Goal: Information Seeking & Learning: Compare options

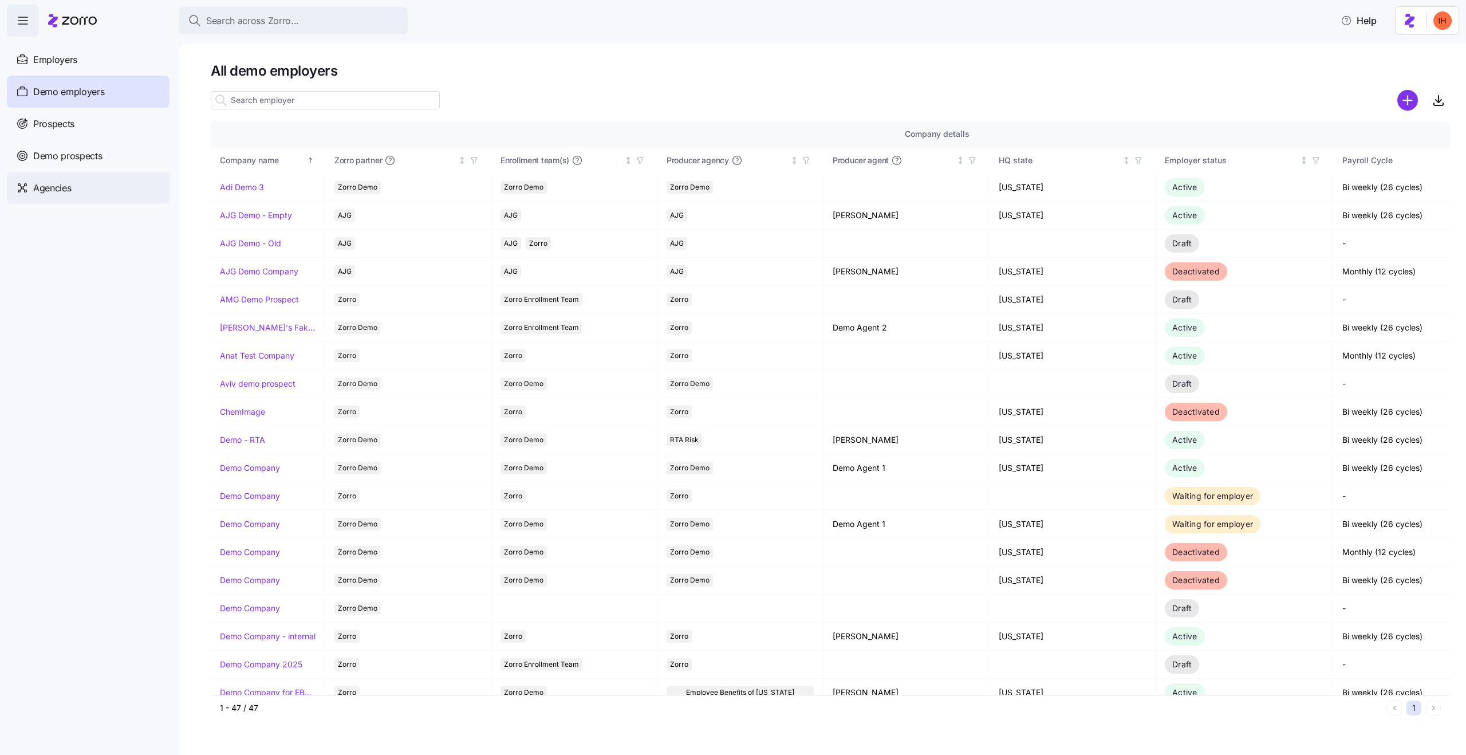
click at [101, 188] on div "Agencies" at bounding box center [88, 188] width 163 height 32
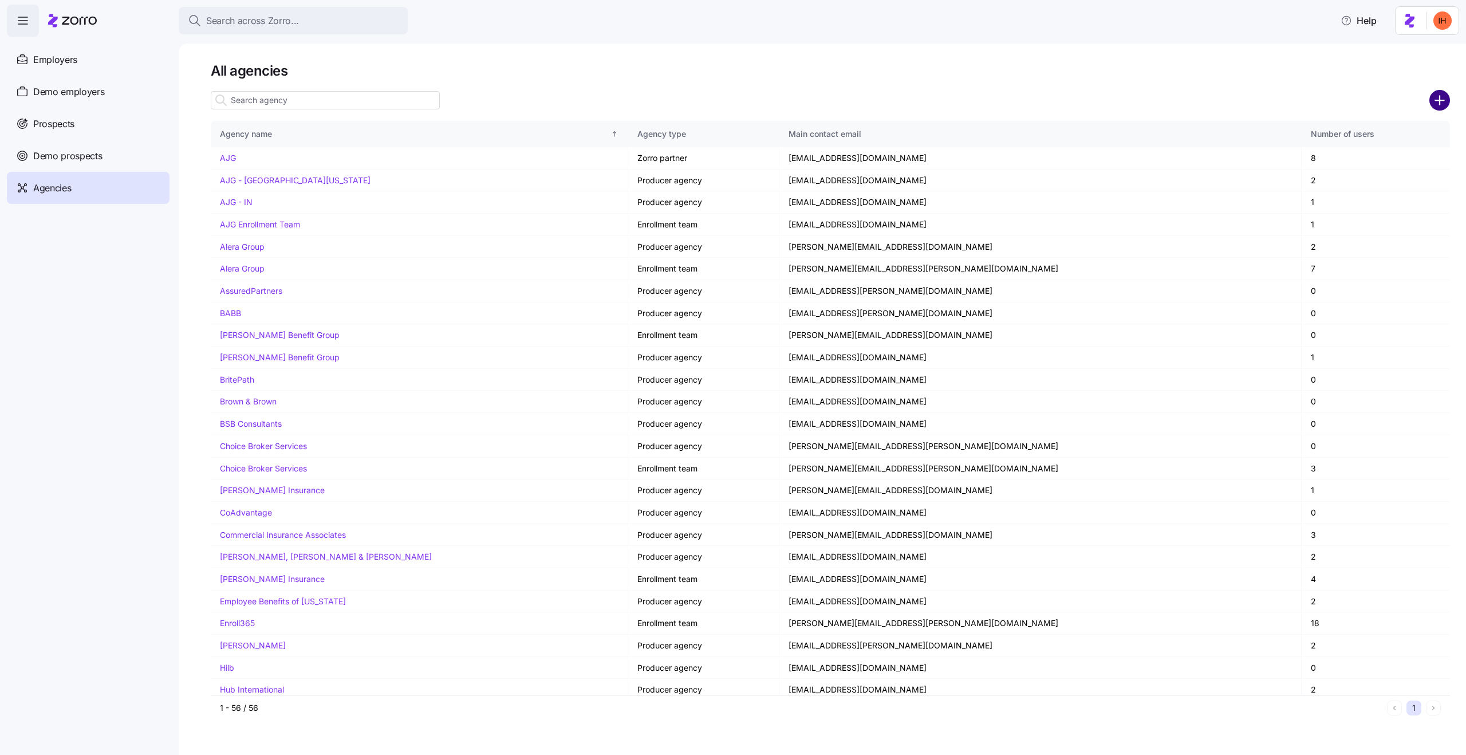
click at [1435, 104] on circle "add icon" at bounding box center [1439, 100] width 19 height 19
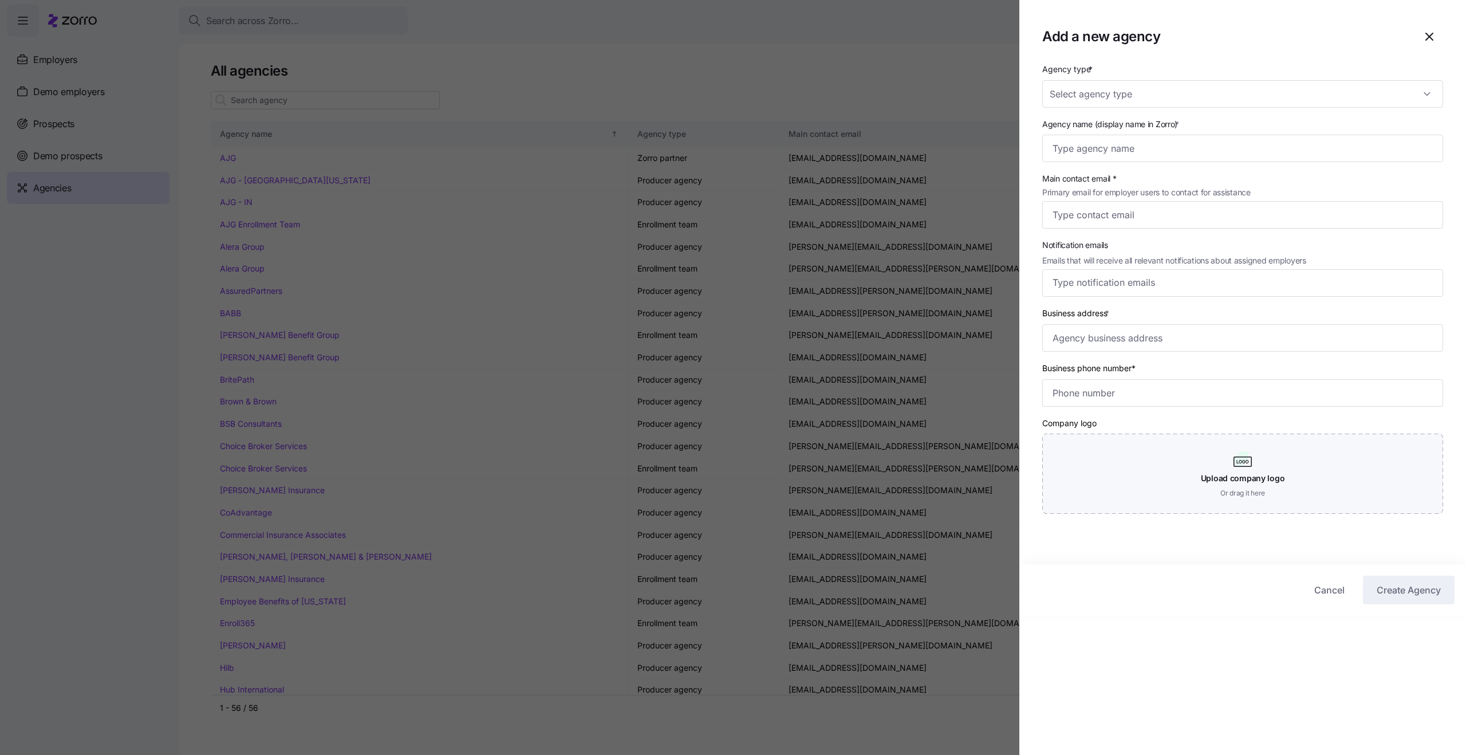
click at [656, 265] on div at bounding box center [733, 377] width 1466 height 755
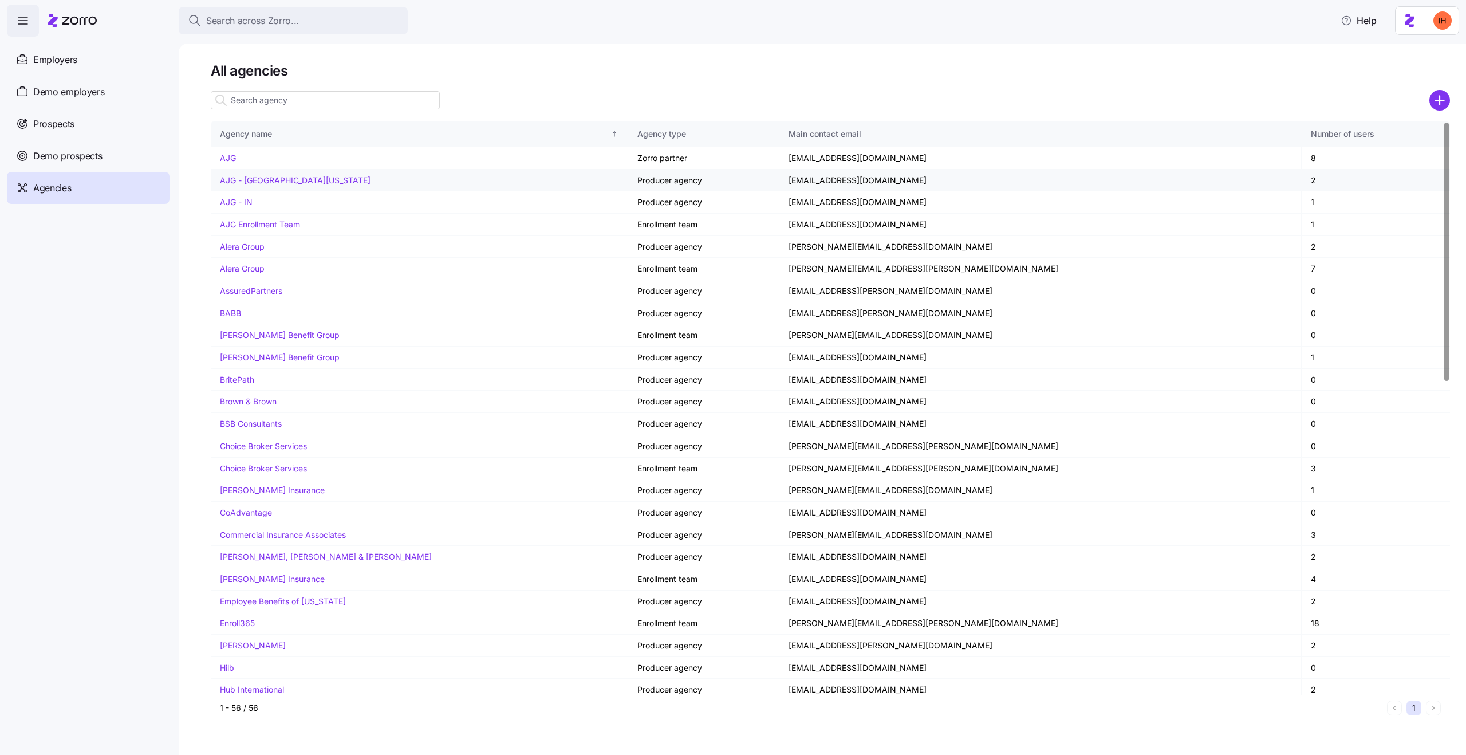
click at [282, 179] on link "AJG - [GEOGRAPHIC_DATA][US_STATE]" at bounding box center [295, 180] width 151 height 10
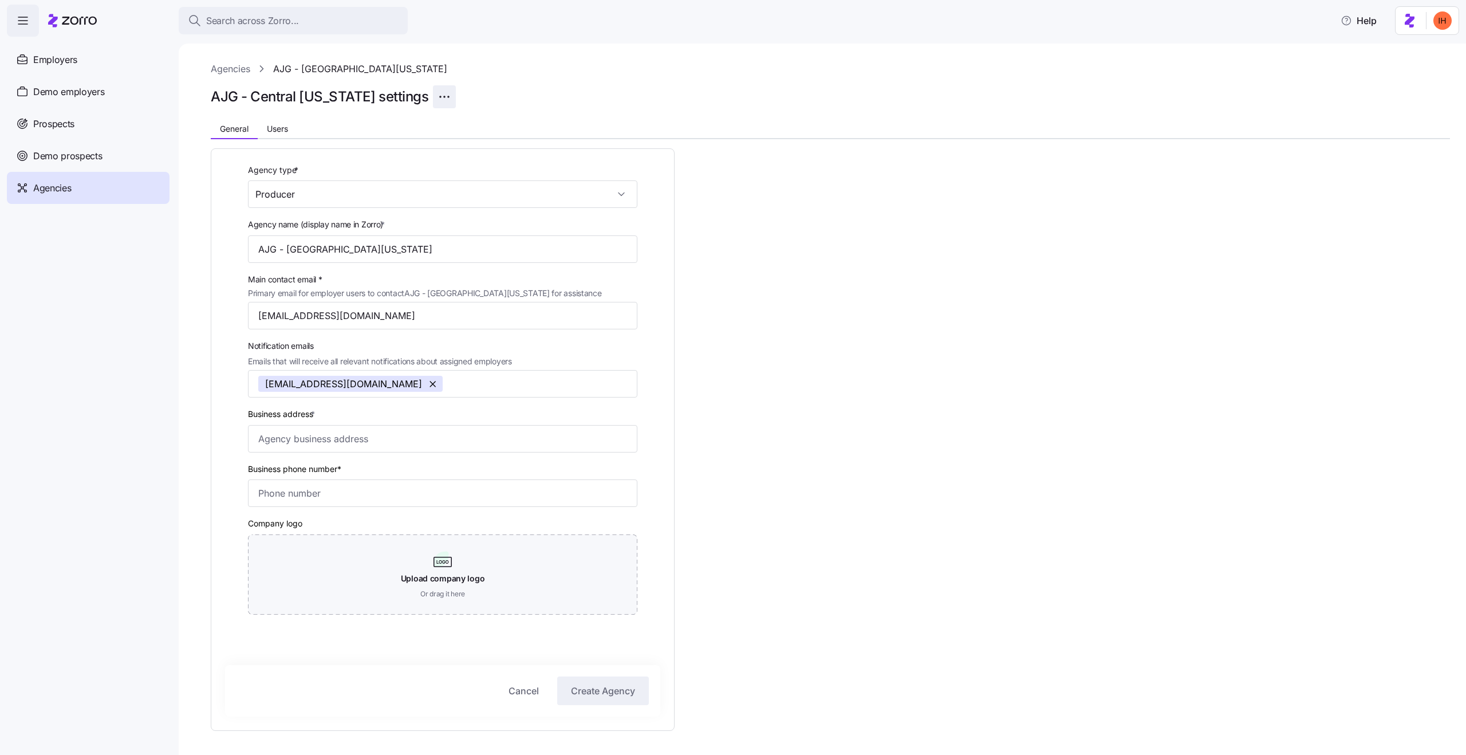
click at [414, 91] on html "Search across Zorro... Help Employers Demo employers Prospects Demo prospects A…" at bounding box center [733, 374] width 1466 height 748
click at [426, 90] on html "Search across Zorro... Help Employers Demo employers Prospects Demo prospects A…" at bounding box center [733, 374] width 1466 height 748
click at [412, 90] on html "Search across Zorro... Help Employers Demo employers Prospects Demo prospects A…" at bounding box center [733, 374] width 1466 height 748
click at [411, 94] on html "Search across Zorro... Help Employers Demo employers Prospects Demo prospects A…" at bounding box center [733, 374] width 1466 height 748
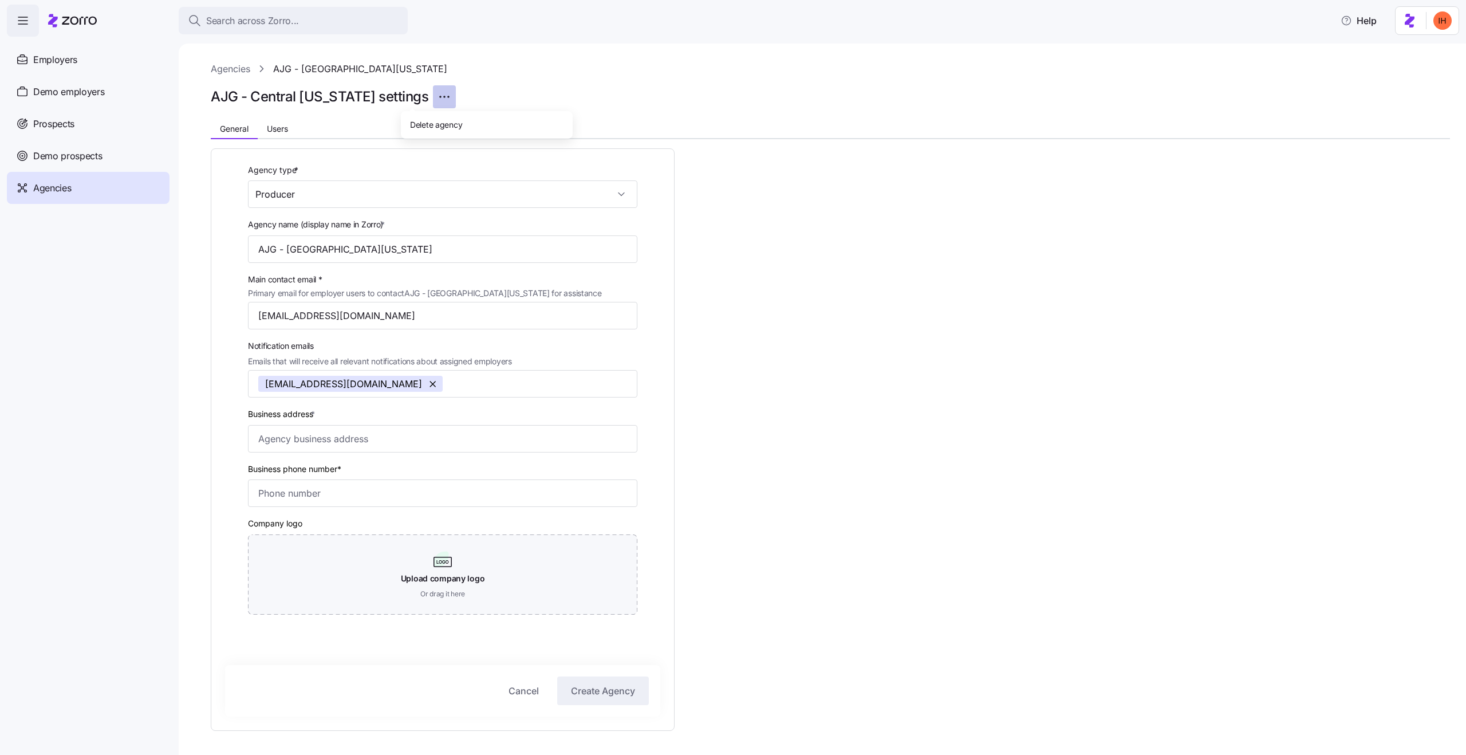
click at [411, 94] on html "Search across Zorro... Help Employers Demo employers Prospects Demo prospects A…" at bounding box center [733, 374] width 1466 height 748
click at [524, 64] on div "Agencies AJG - [GEOGRAPHIC_DATA][US_STATE]" at bounding box center [830, 69] width 1239 height 14
click at [420, 98] on html "Search across Zorro... Help Employers Demo employers Prospects Demo prospects A…" at bounding box center [733, 374] width 1466 height 748
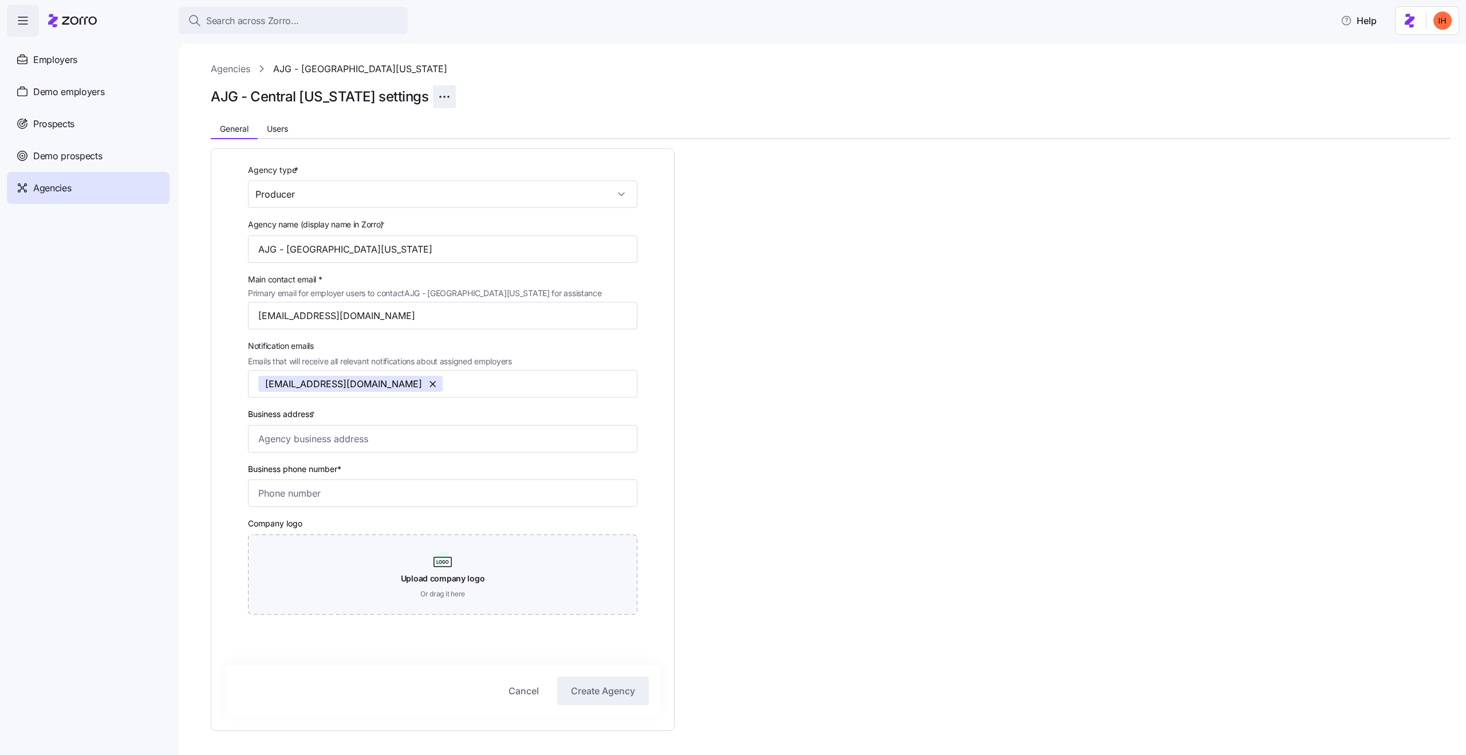
click at [413, 98] on html "Search across Zorro... Help Employers Demo employers Prospects Demo prospects A…" at bounding box center [733, 374] width 1466 height 748
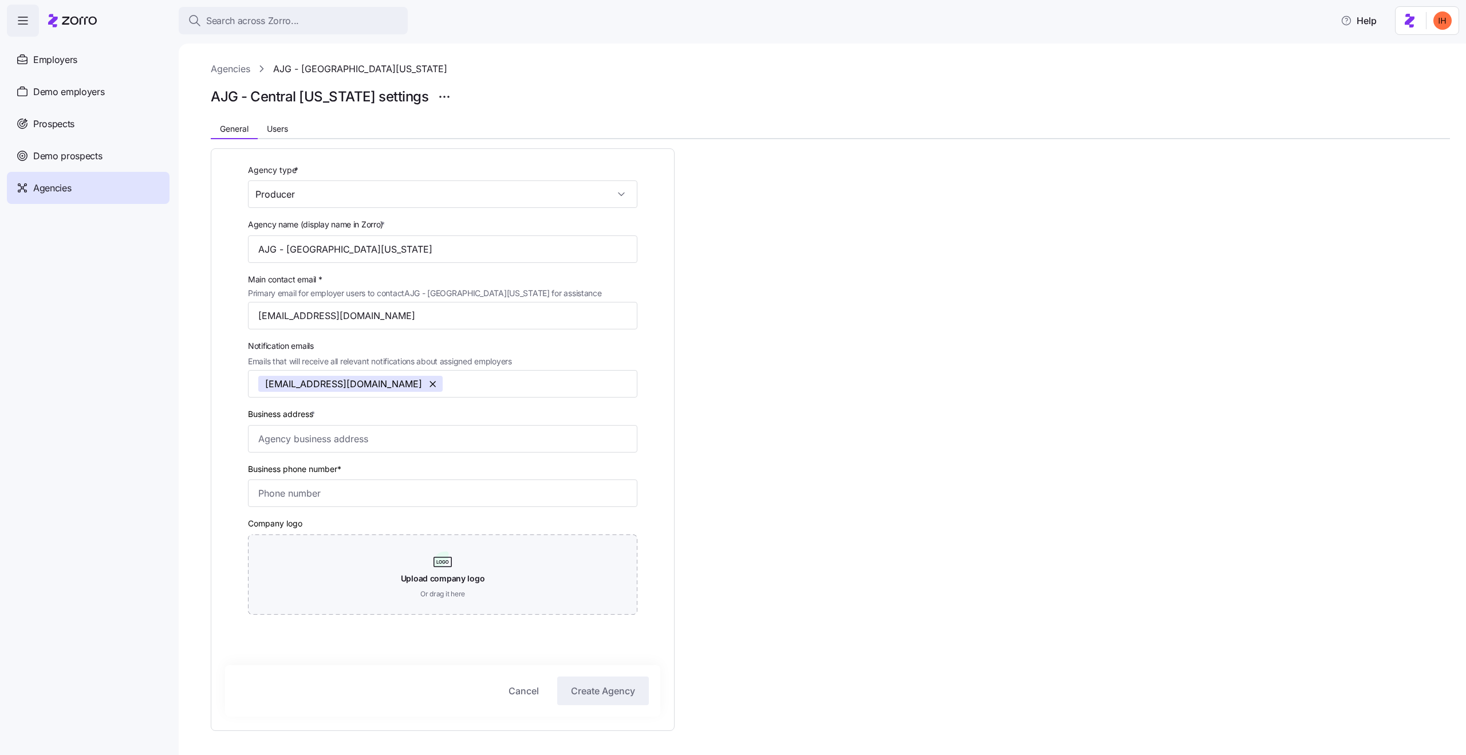
click at [524, 88] on div "AJG - Central [US_STATE] settings" at bounding box center [830, 96] width 1239 height 23
click at [407, 97] on html "Search across Zorro... Help Employers Demo employers Prospects Demo prospects A…" at bounding box center [733, 374] width 1466 height 748
click at [408, 97] on html "Search across Zorro... Help Employers Demo employers Prospects Demo prospects A…" at bounding box center [733, 374] width 1466 height 748
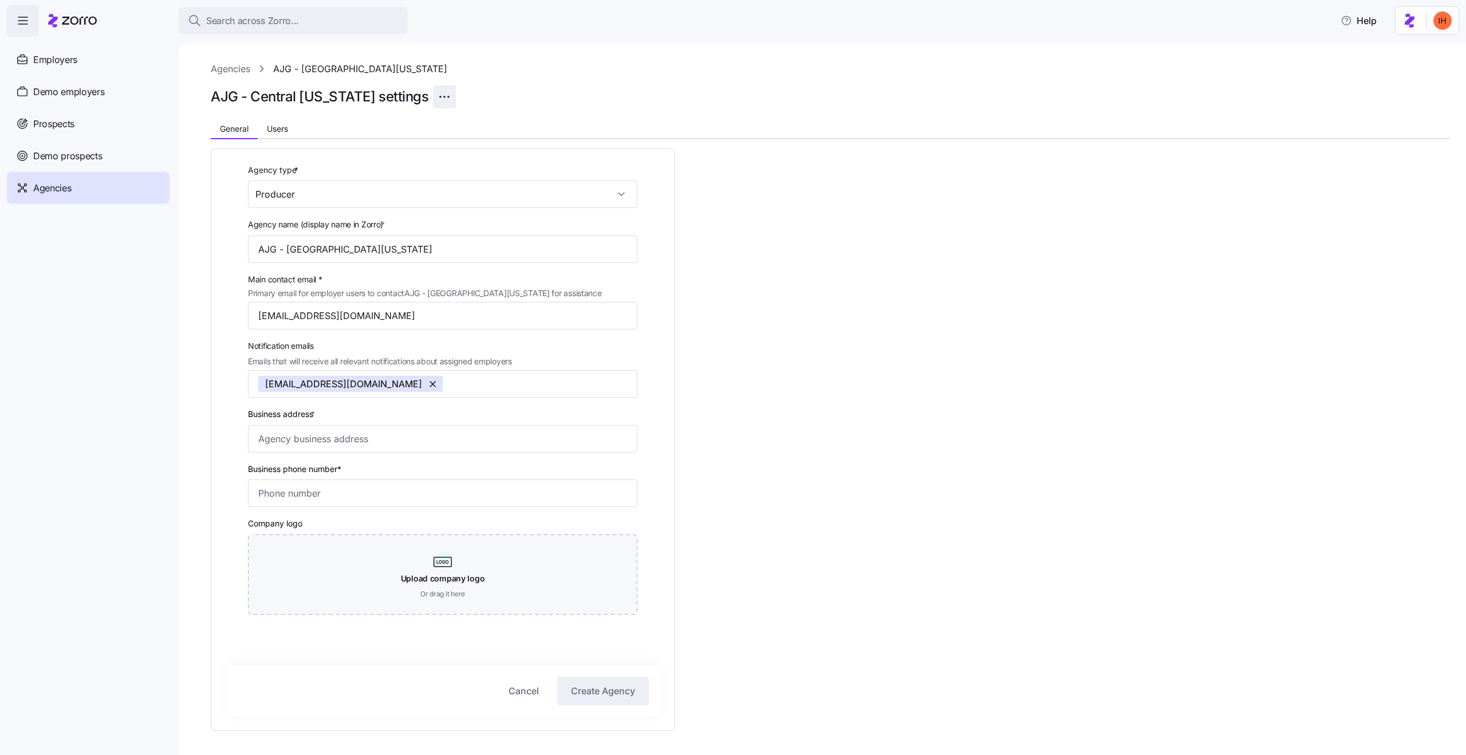
click at [408, 97] on html "Search across Zorro... Help Employers Demo employers Prospects Demo prospects A…" at bounding box center [733, 374] width 1466 height 748
click at [498, 84] on div at bounding box center [830, 80] width 1239 height 9
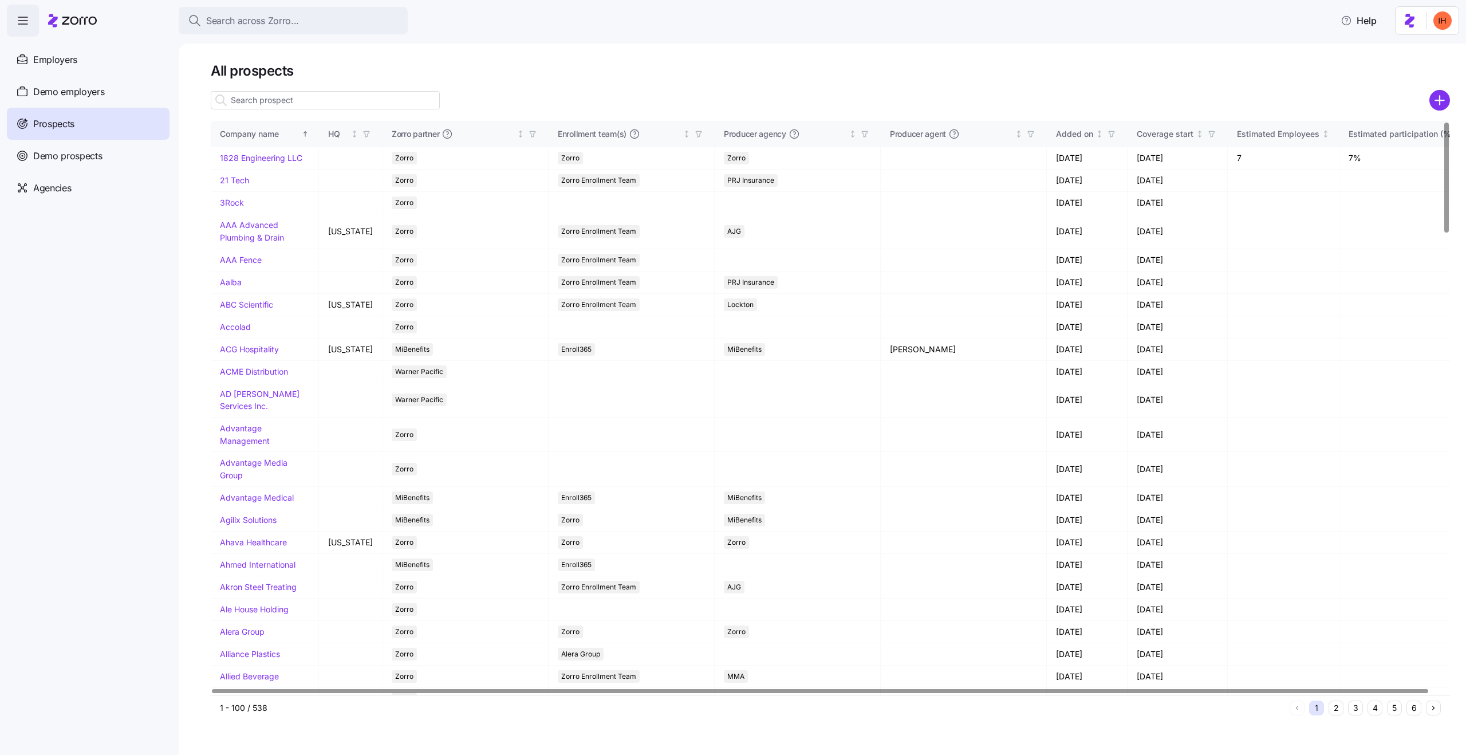
click at [196, 310] on div "All prospects Company name HQ Zorro partner Enrollment team(s) Producer agency …" at bounding box center [822, 399] width 1287 height 711
click at [247, 101] on input at bounding box center [325, 100] width 229 height 18
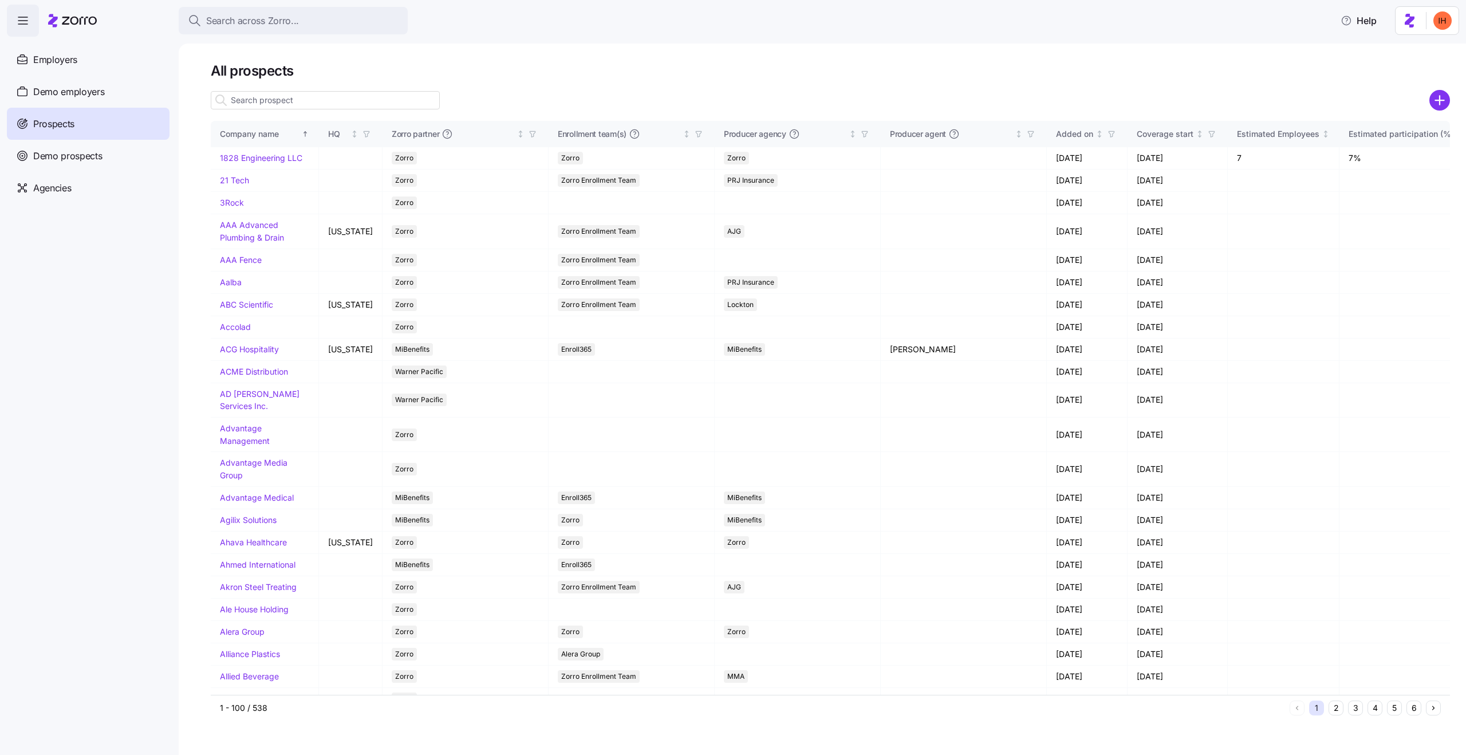
click at [246, 69] on h1 "All prospects" at bounding box center [830, 71] width 1239 height 18
click at [269, 94] on input at bounding box center [325, 100] width 229 height 18
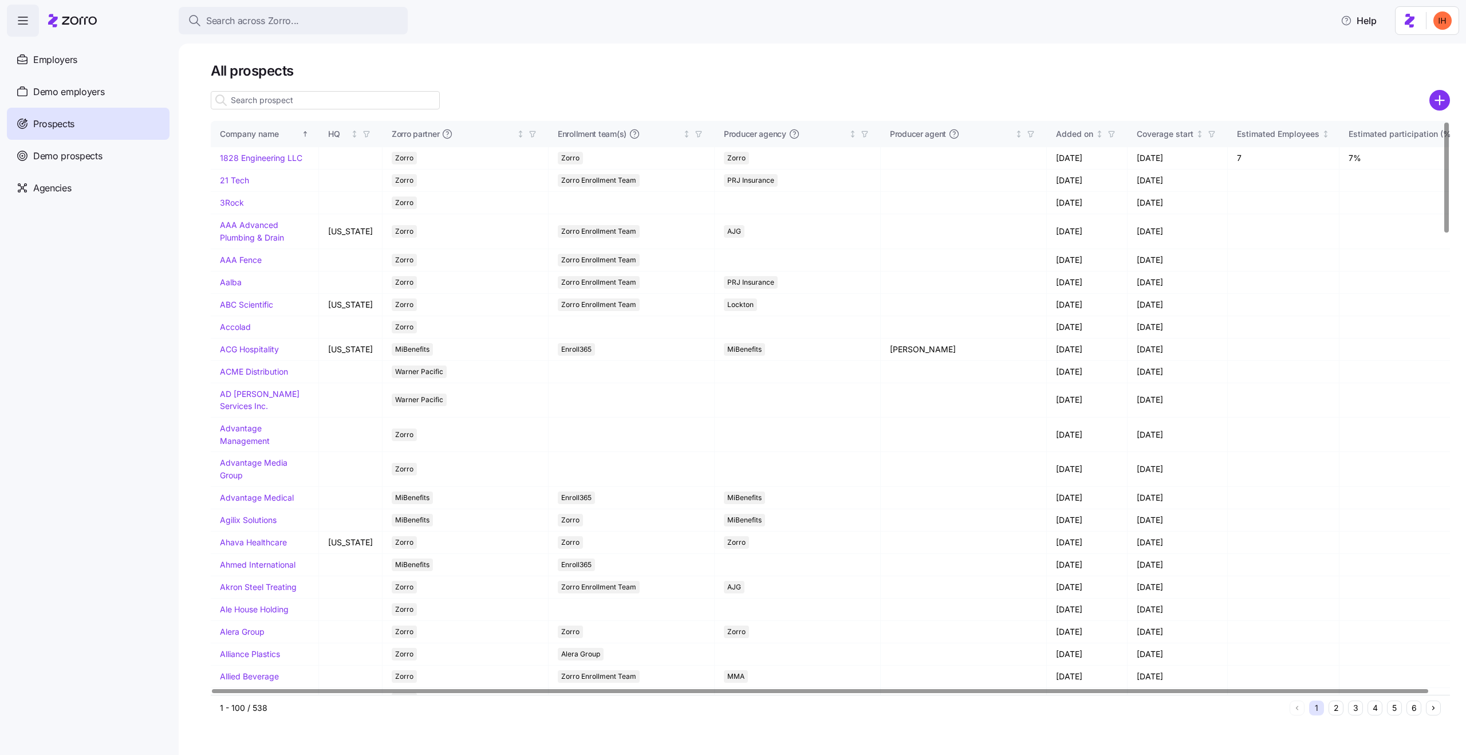
click at [275, 64] on h1 "All prospects" at bounding box center [830, 71] width 1239 height 18
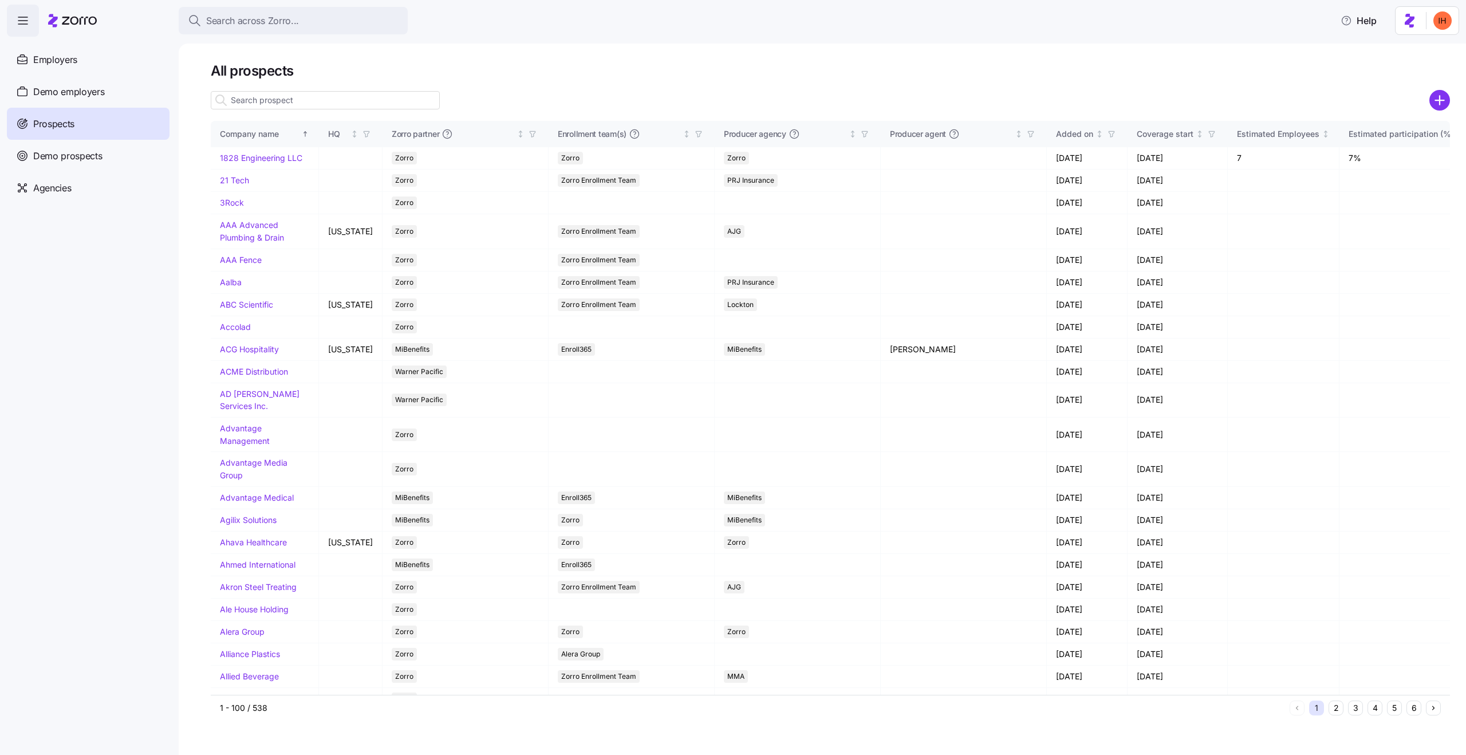
click at [251, 64] on h1 "All prospects" at bounding box center [830, 71] width 1239 height 18
click at [255, 69] on h1 "All prospects" at bounding box center [830, 71] width 1239 height 18
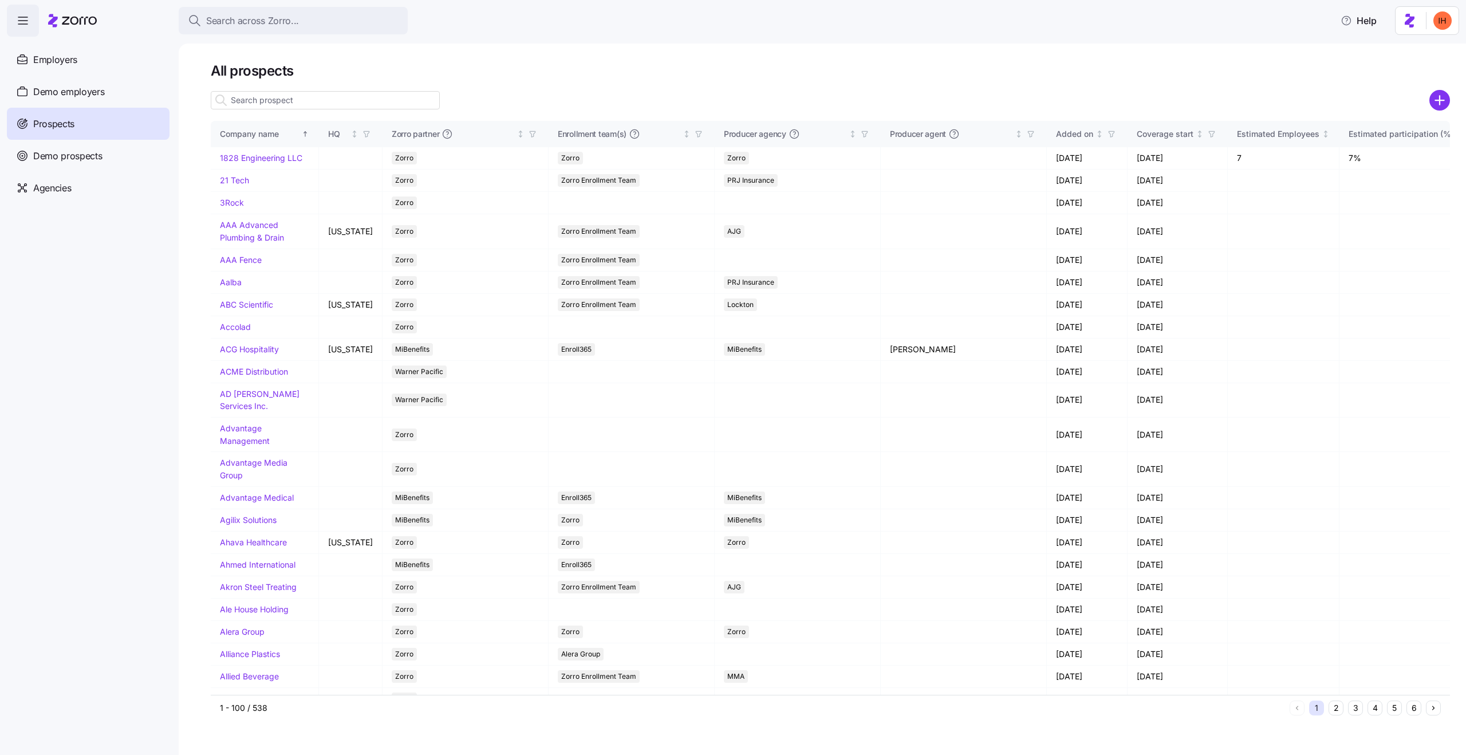
click at [276, 67] on h1 "All prospects" at bounding box center [830, 71] width 1239 height 18
click at [273, 69] on h1 "All prospects" at bounding box center [830, 71] width 1239 height 18
click at [271, 69] on h1 "All prospects" at bounding box center [830, 71] width 1239 height 18
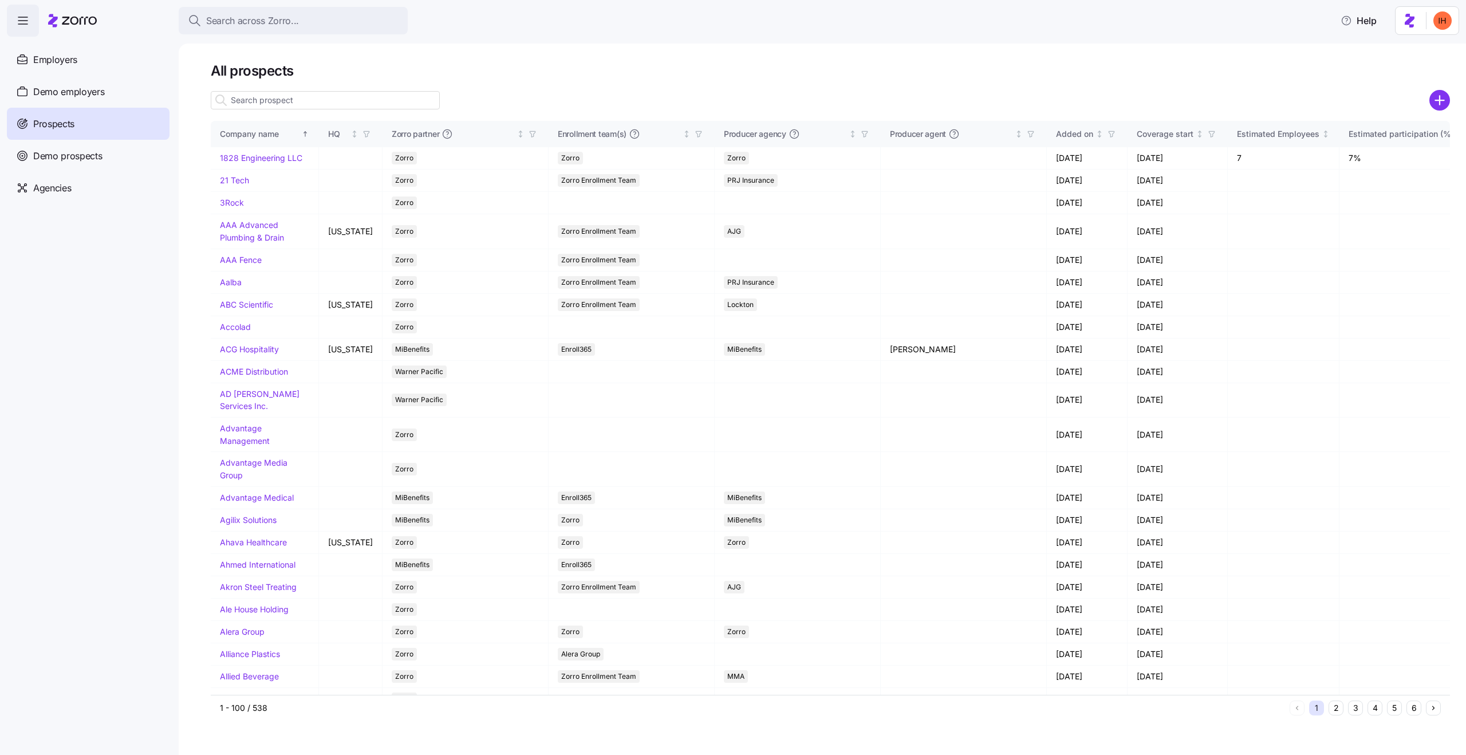
click at [274, 69] on h1 "All prospects" at bounding box center [830, 71] width 1239 height 18
click at [821, 55] on div "All prospects Company name HQ Zorro partner Enrollment team(s) Producer agency …" at bounding box center [822, 399] width 1287 height 711
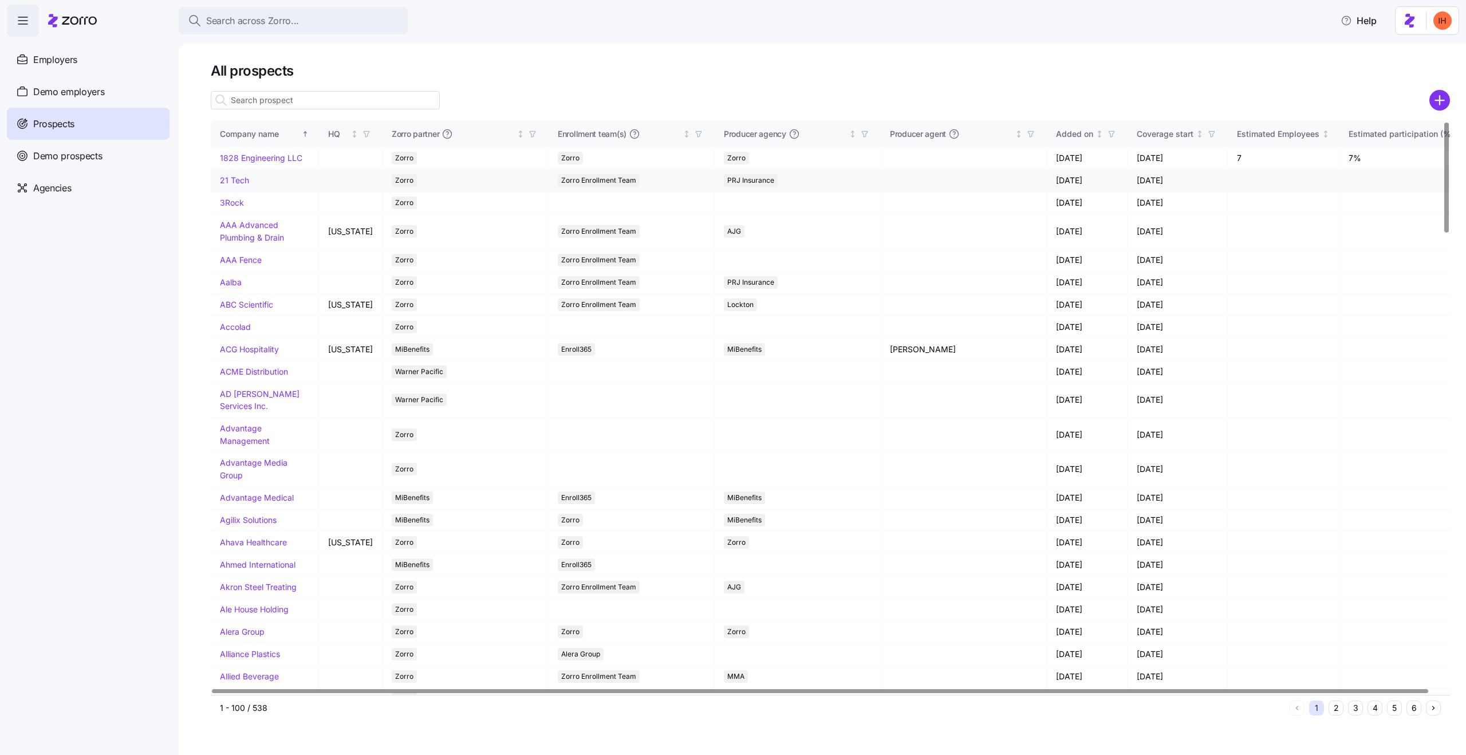
click at [227, 185] on link "21 Tech" at bounding box center [234, 180] width 29 height 10
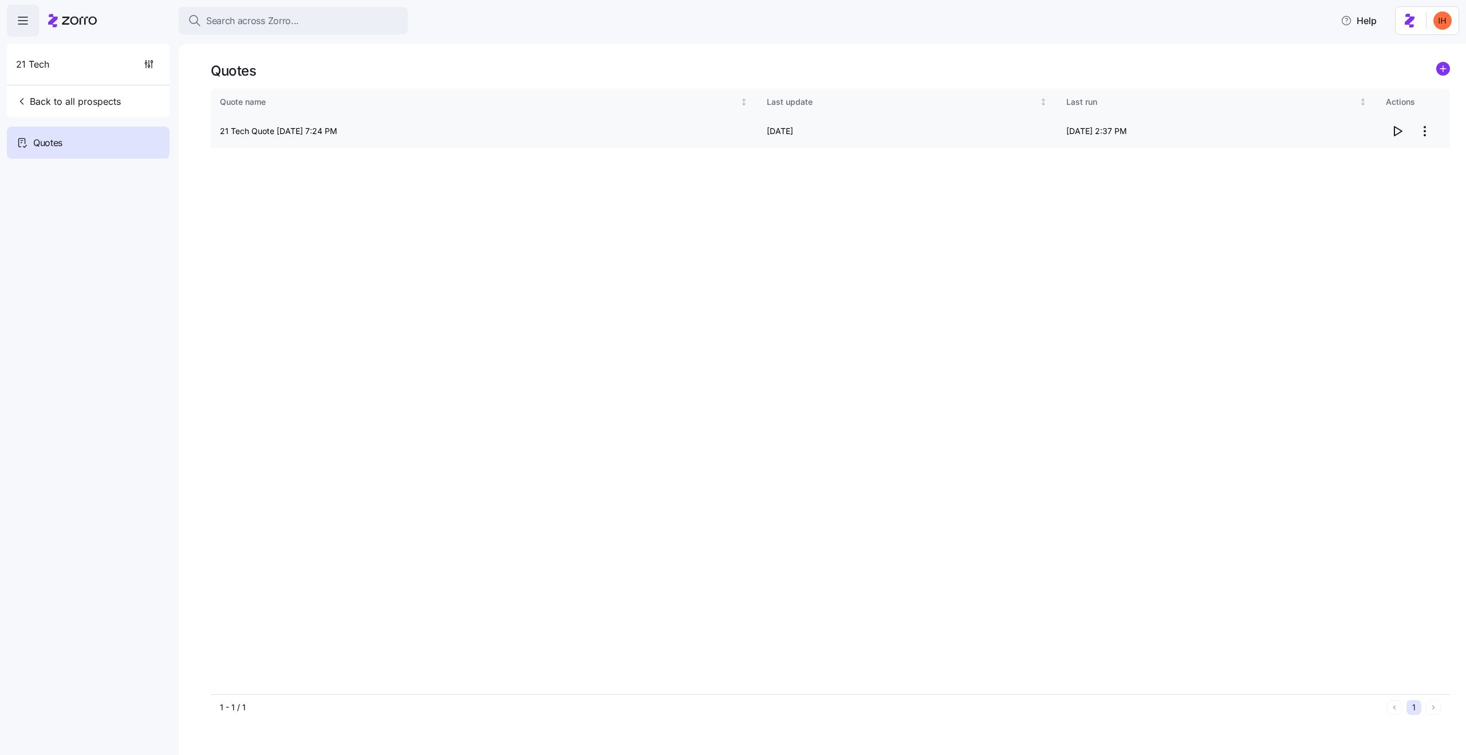
click at [1395, 132] on icon "button" at bounding box center [1397, 131] width 14 height 14
click at [267, 199] on div "Quote name Last update Last run Actions 21 Tech Quote 08/06/2025 7:24 PM 08/19/…" at bounding box center [830, 391] width 1239 height 605
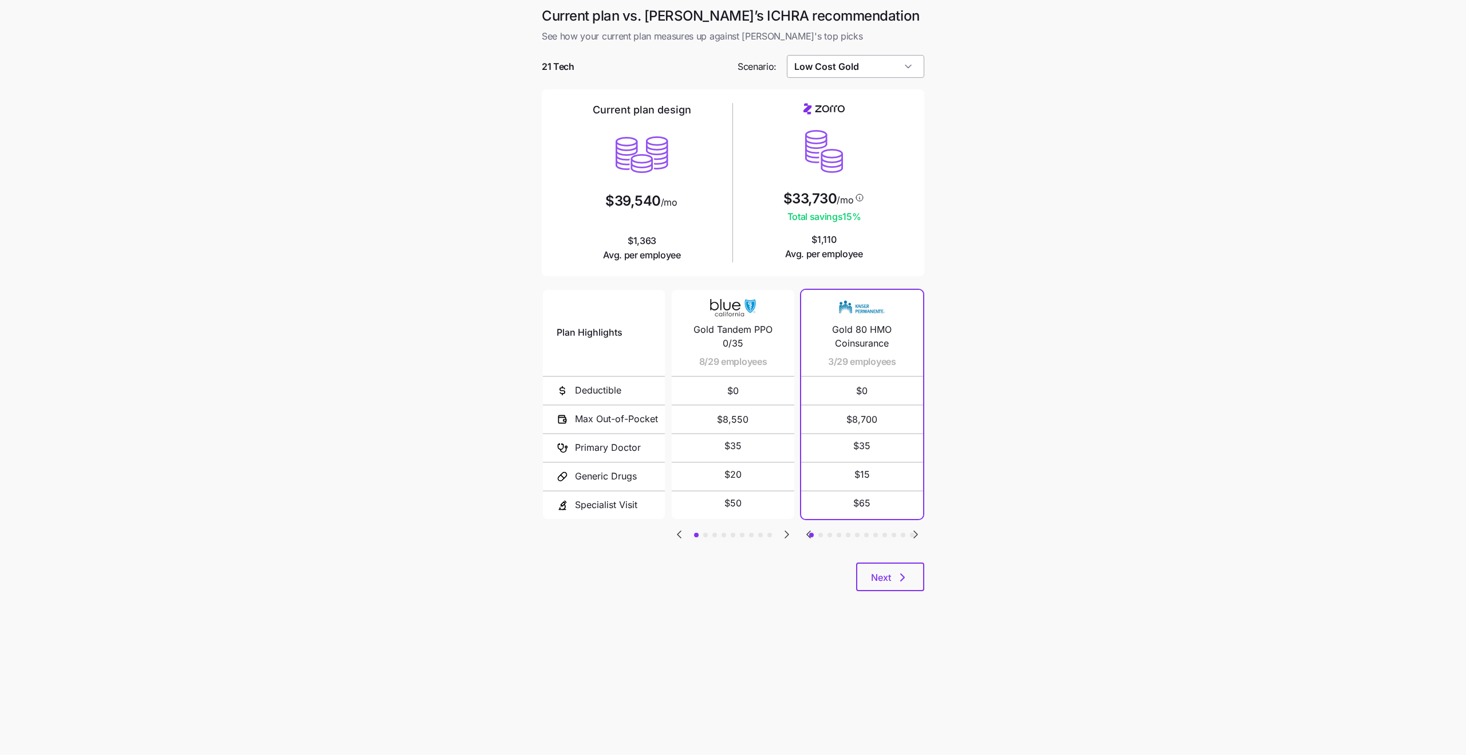
click at [838, 76] on input "Low Cost Gold" at bounding box center [856, 66] width 138 height 23
click at [819, 142] on span "Compliant" at bounding box center [817, 137] width 38 height 13
type input "Compliant"
